Goal: Transaction & Acquisition: Purchase product/service

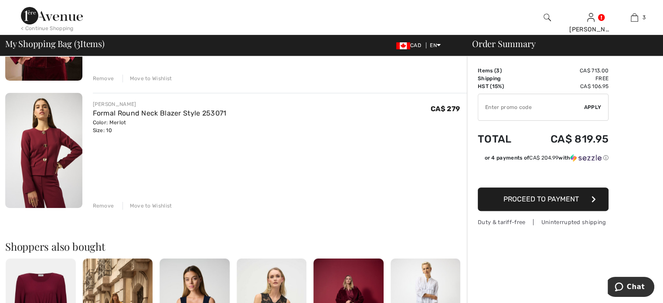
scroll to position [305, 0]
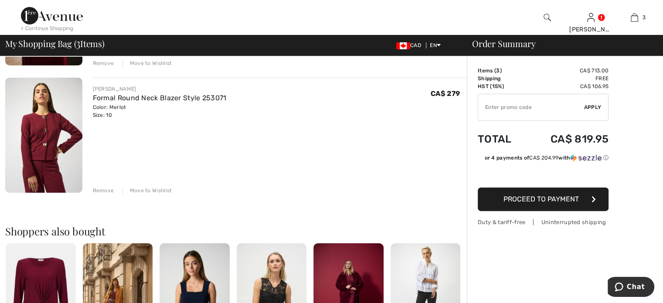
click at [108, 194] on div "Remove" at bounding box center [103, 191] width 21 height 8
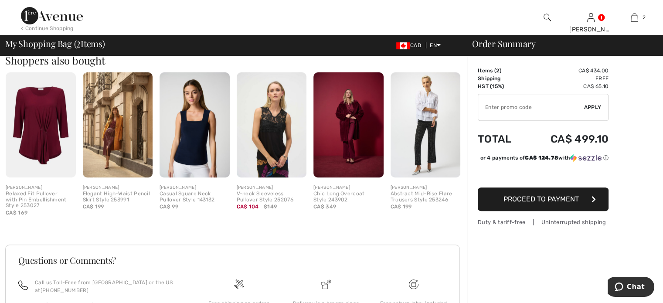
scroll to position [131, 0]
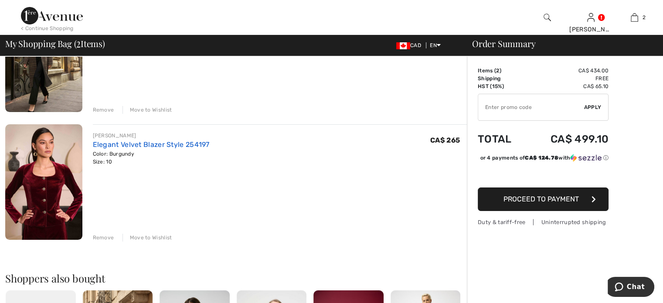
click at [159, 149] on link "Elegant Velvet Blazer Style 254197" at bounding box center [151, 144] width 117 height 8
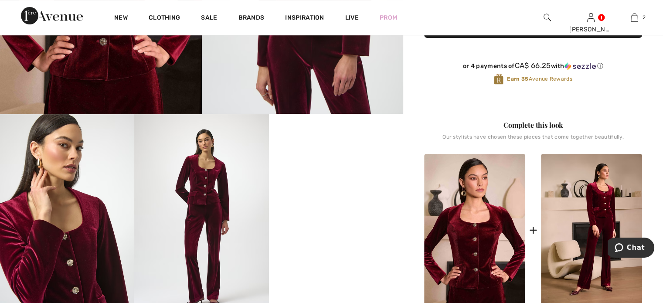
scroll to position [305, 0]
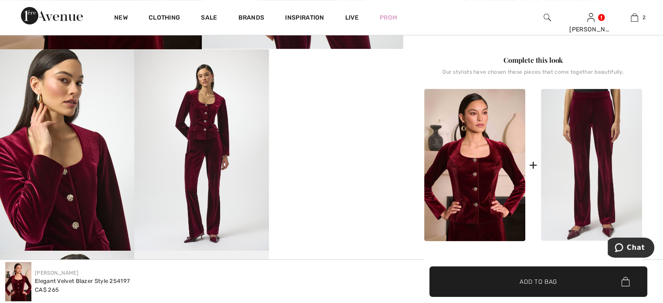
click at [575, 212] on img at bounding box center [591, 165] width 101 height 152
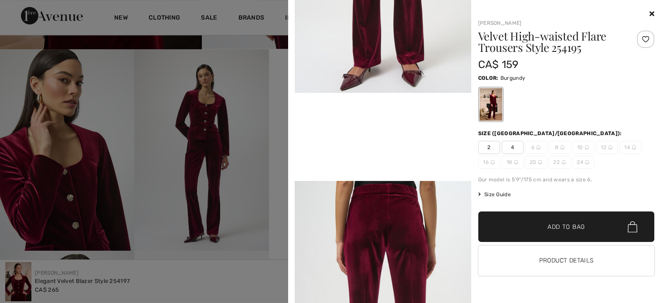
scroll to position [218, 0]
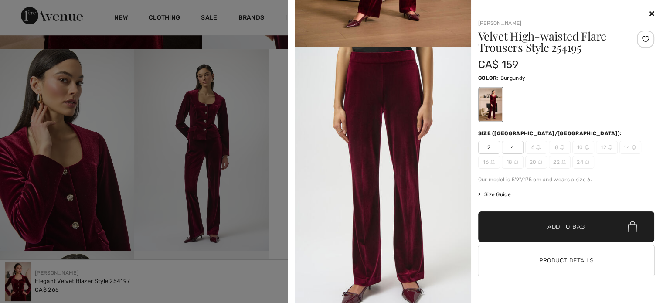
click at [14, 92] on div at bounding box center [331, 151] width 663 height 303
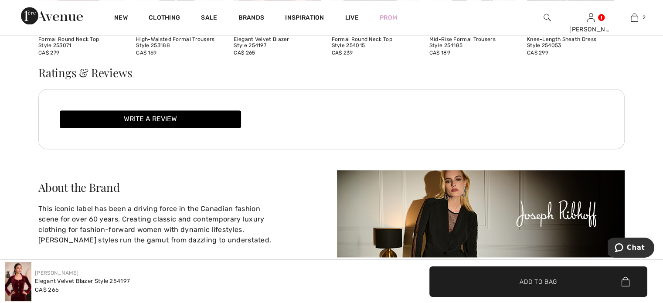
scroll to position [1308, 0]
